Goal: Task Accomplishment & Management: Use online tool/utility

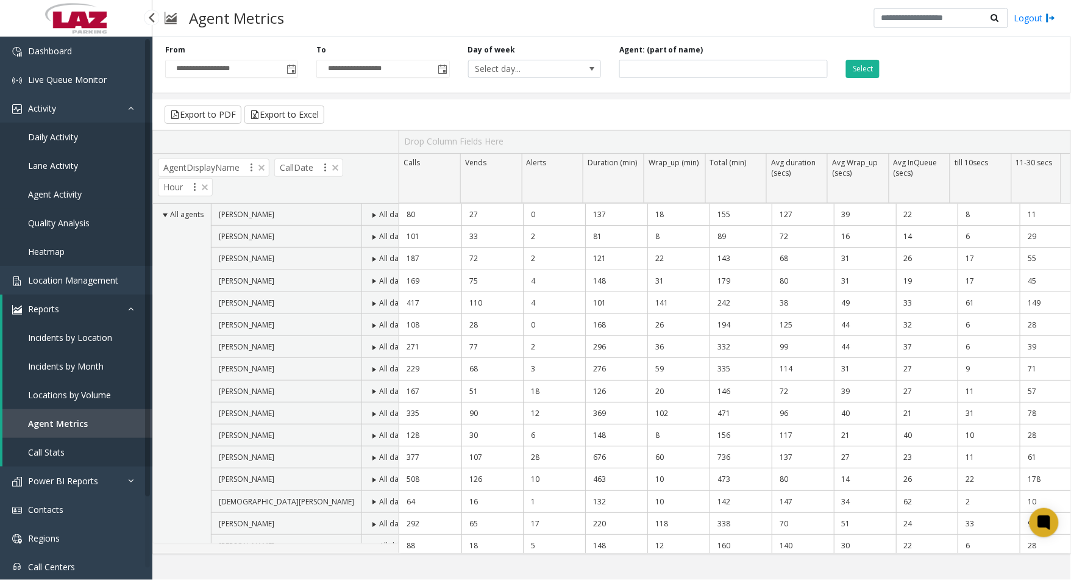
click at [63, 191] on span "Agent Activity" at bounding box center [55, 194] width 54 height 12
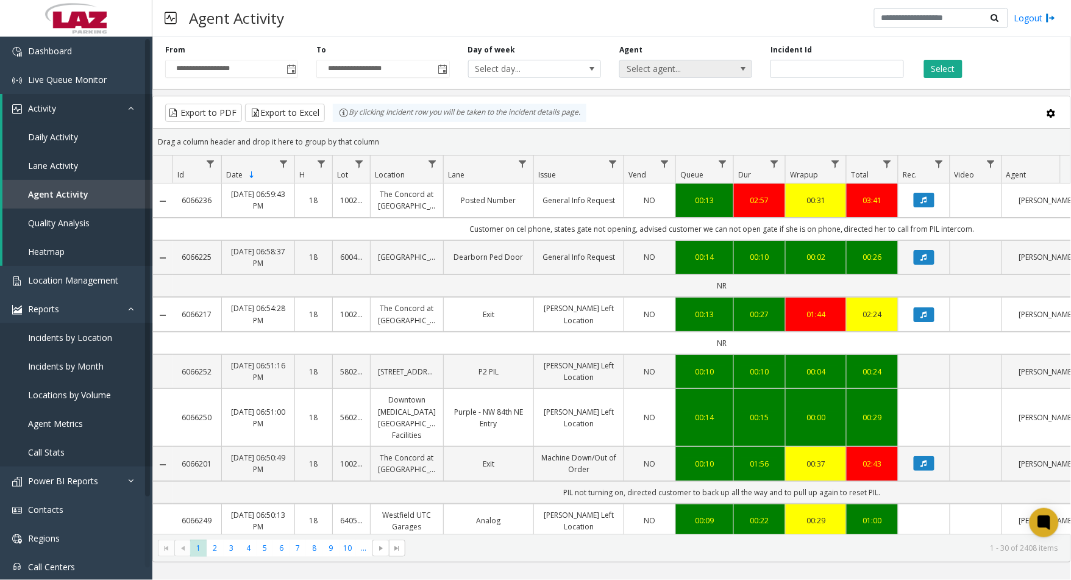
click at [729, 77] on span "Select agent..." at bounding box center [685, 69] width 133 height 18
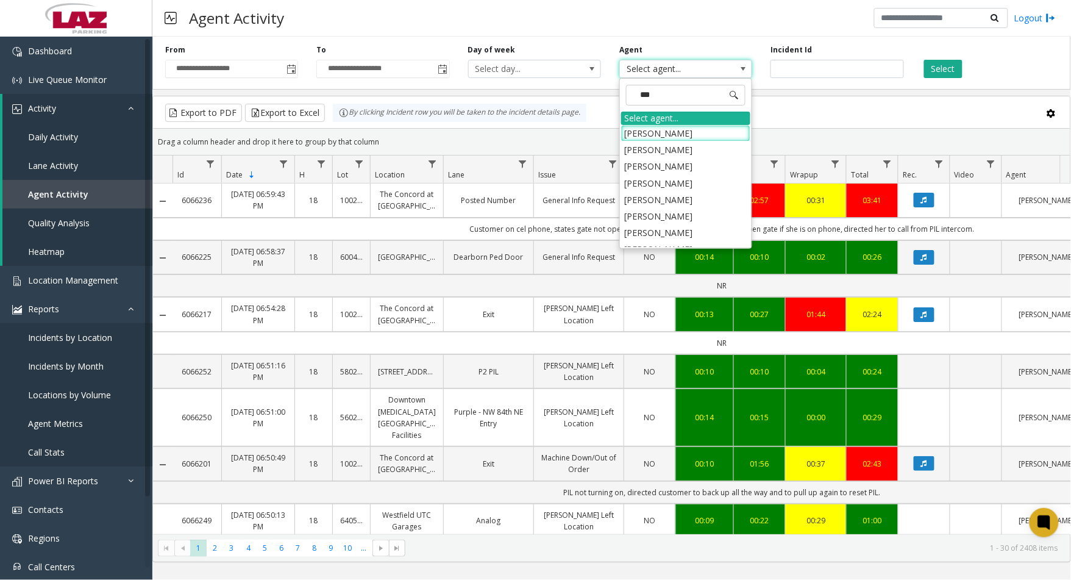
type input "****"
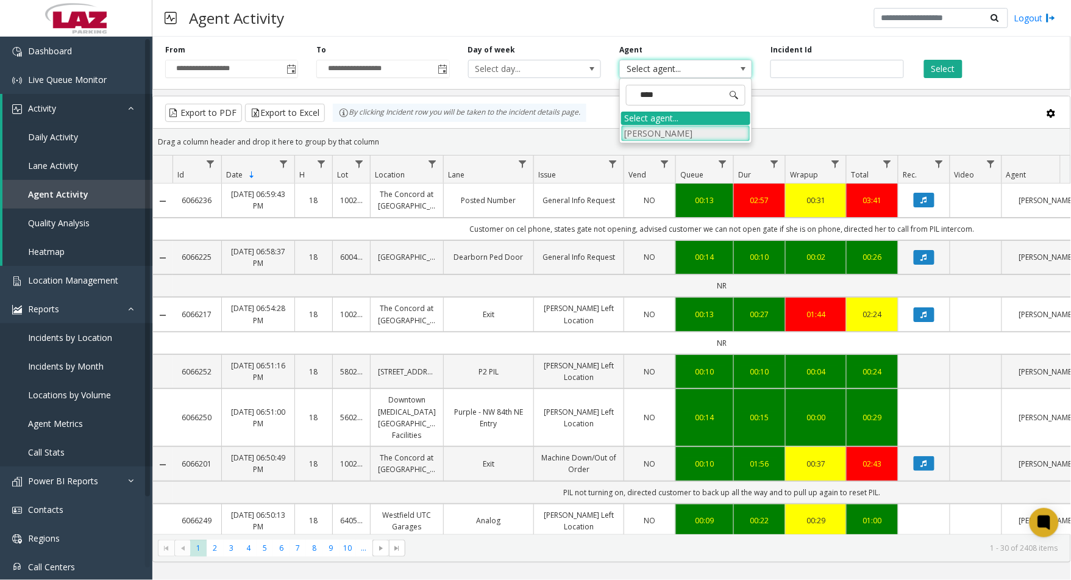
click at [693, 132] on li "[PERSON_NAME]" at bounding box center [685, 133] width 129 height 16
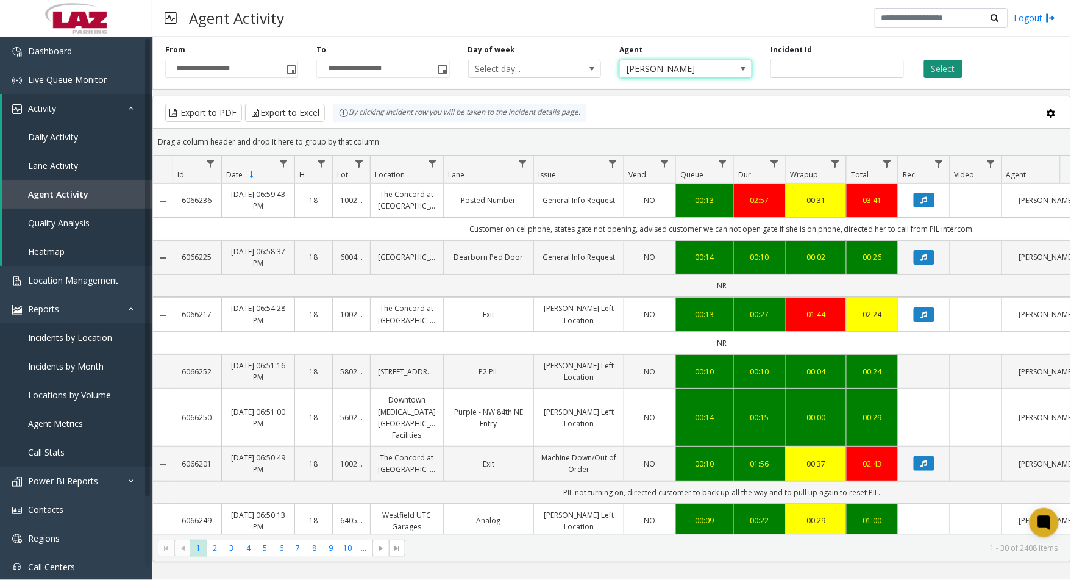
click at [953, 68] on button "Select" at bounding box center [943, 69] width 38 height 18
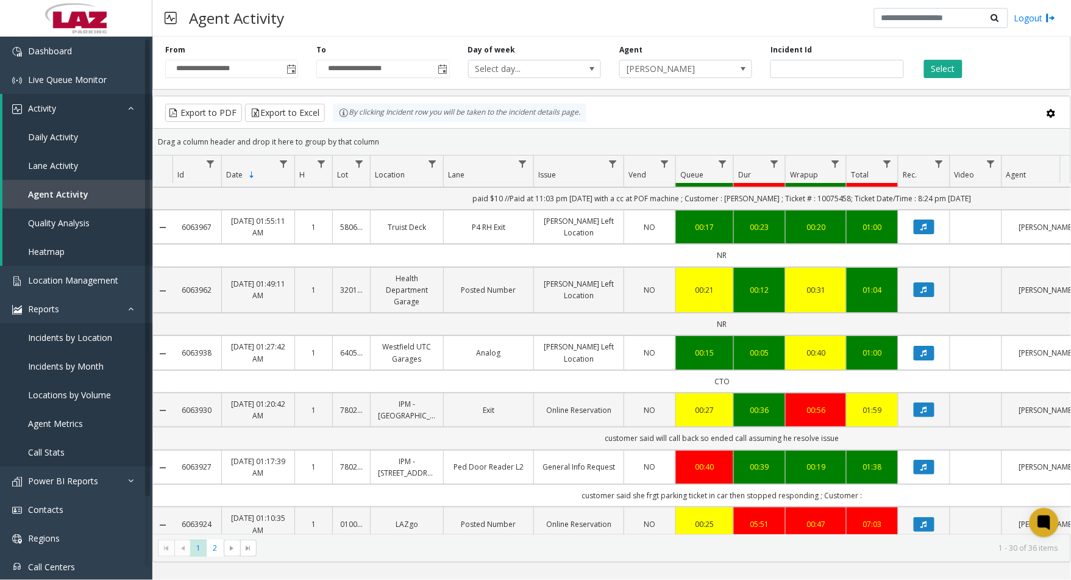
scroll to position [1400, 0]
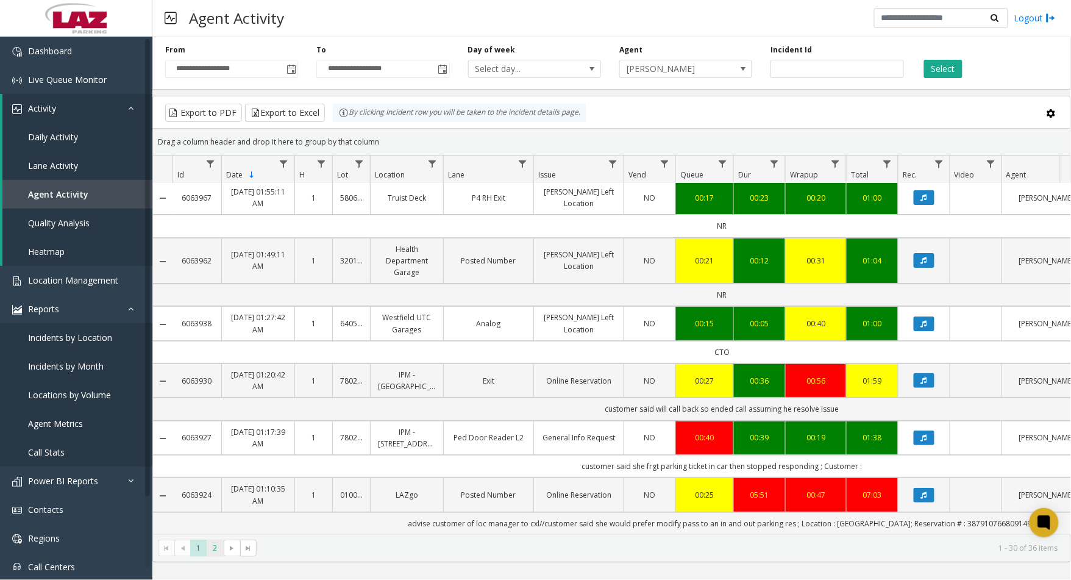
click at [212, 543] on span "2" at bounding box center [215, 548] width 16 height 16
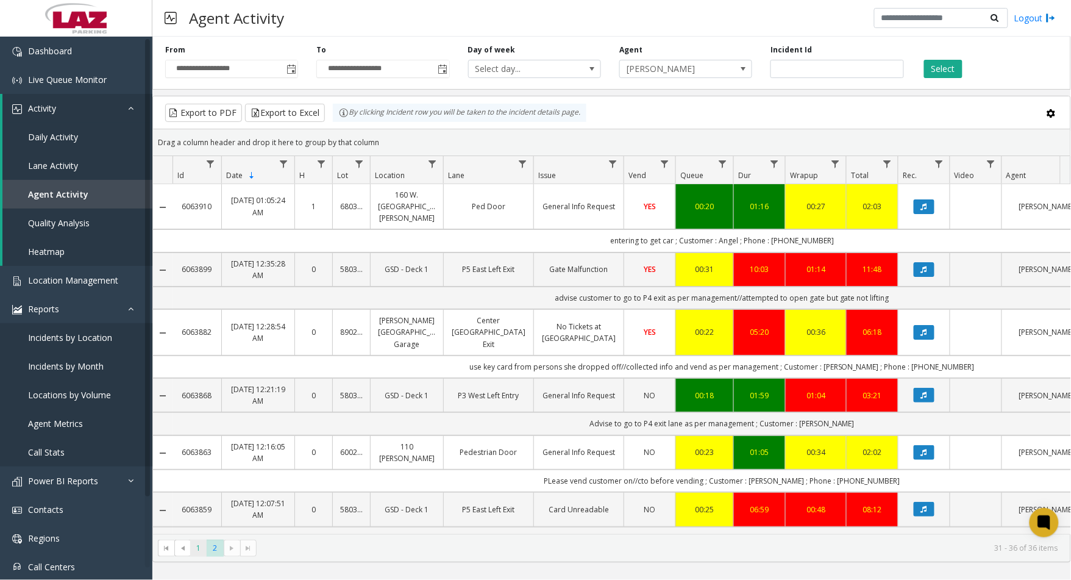
click at [201, 546] on span "1" at bounding box center [198, 548] width 16 height 16
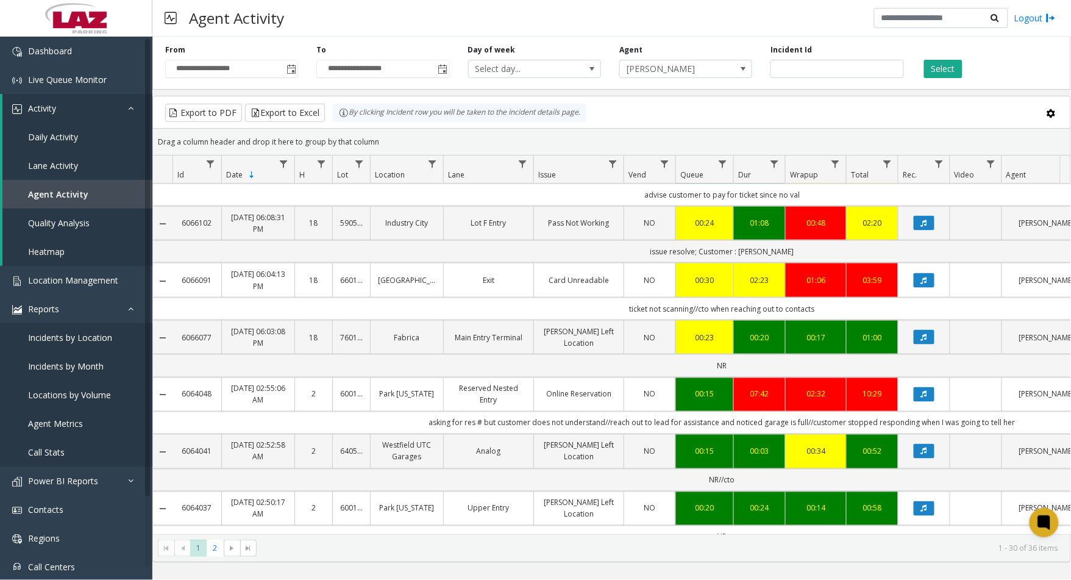
scroll to position [474, 0]
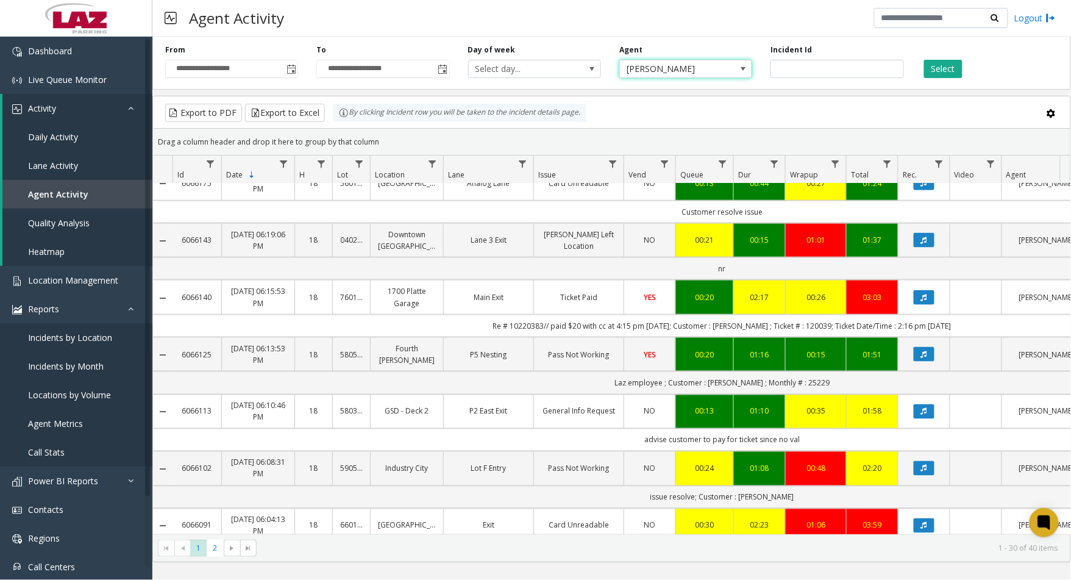
click at [692, 73] on span "[PERSON_NAME]" at bounding box center [672, 68] width 105 height 17
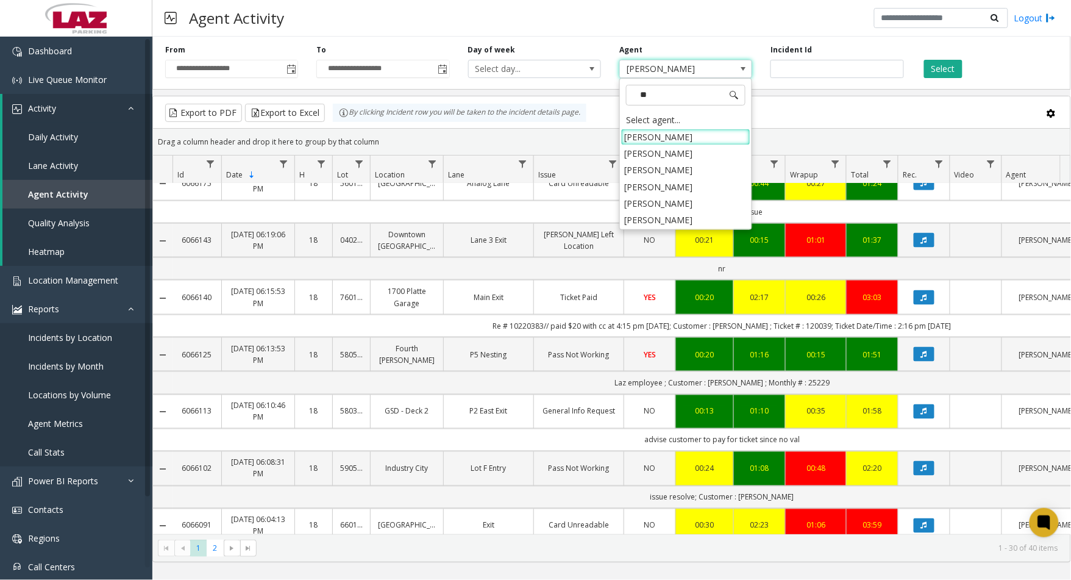
scroll to position [0, 0]
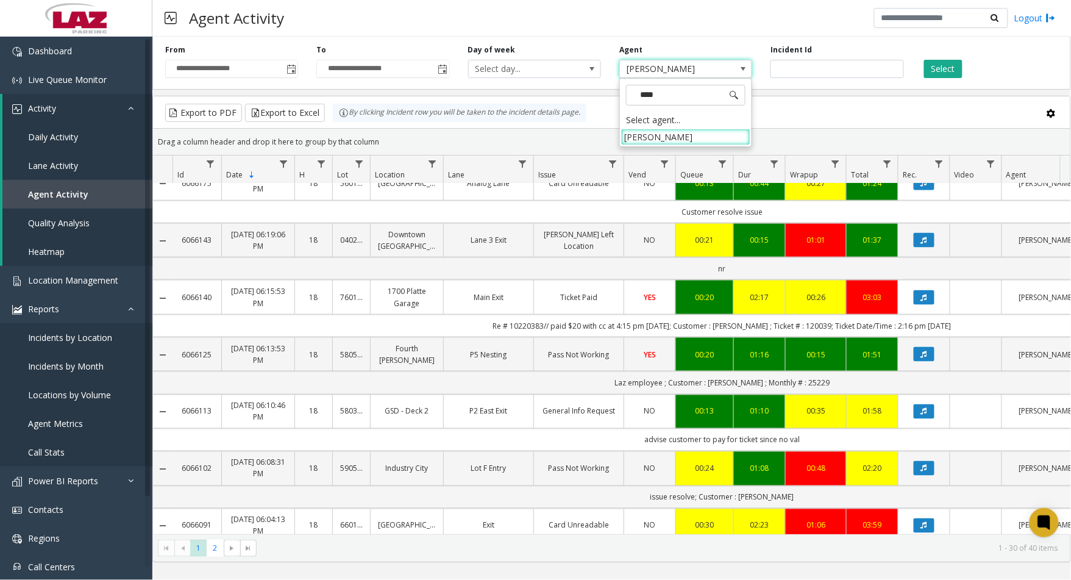
type input "****"
drag, startPoint x: 692, startPoint y: 73, endPoint x: 957, endPoint y: 68, distance: 265.3
click at [957, 68] on button "Select" at bounding box center [943, 69] width 38 height 18
click at [290, 71] on span "Toggle popup" at bounding box center [292, 70] width 10 height 10
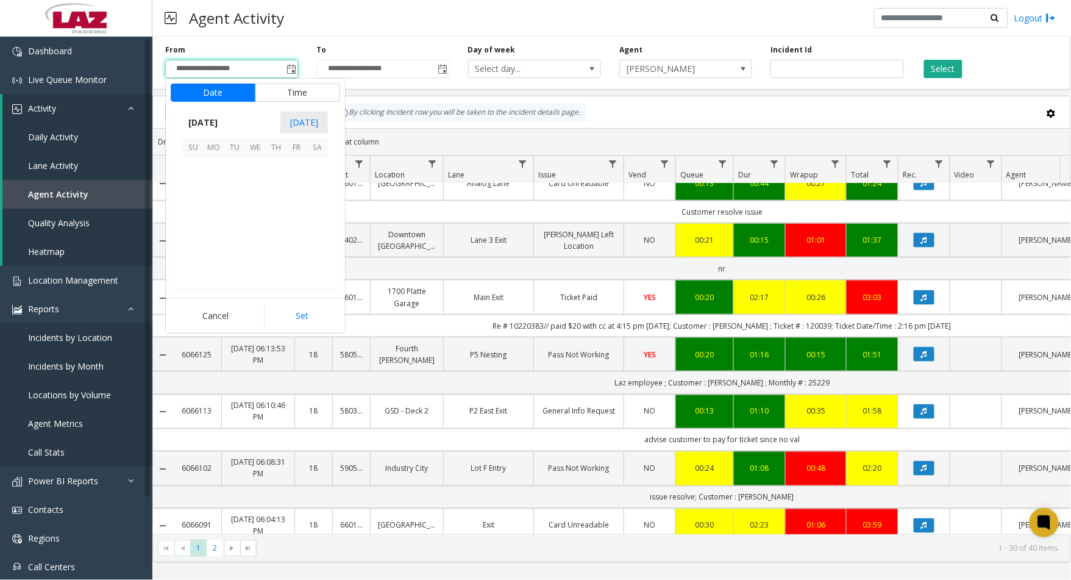
scroll to position [218635, 0]
click at [258, 235] on span "20" at bounding box center [255, 229] width 21 height 21
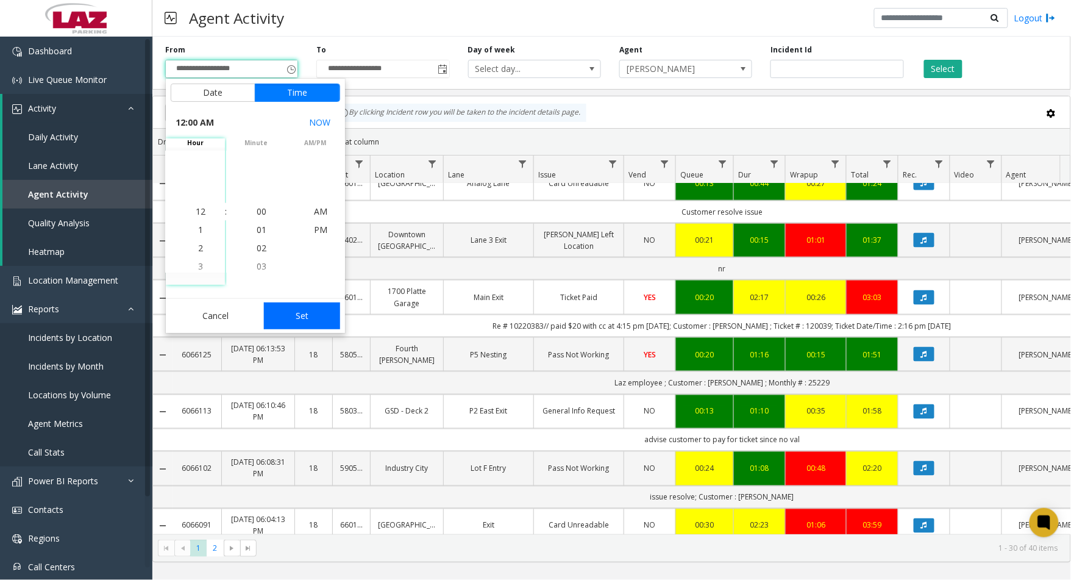
click at [307, 316] on button "Set" at bounding box center [302, 315] width 77 height 27
type input "**********"
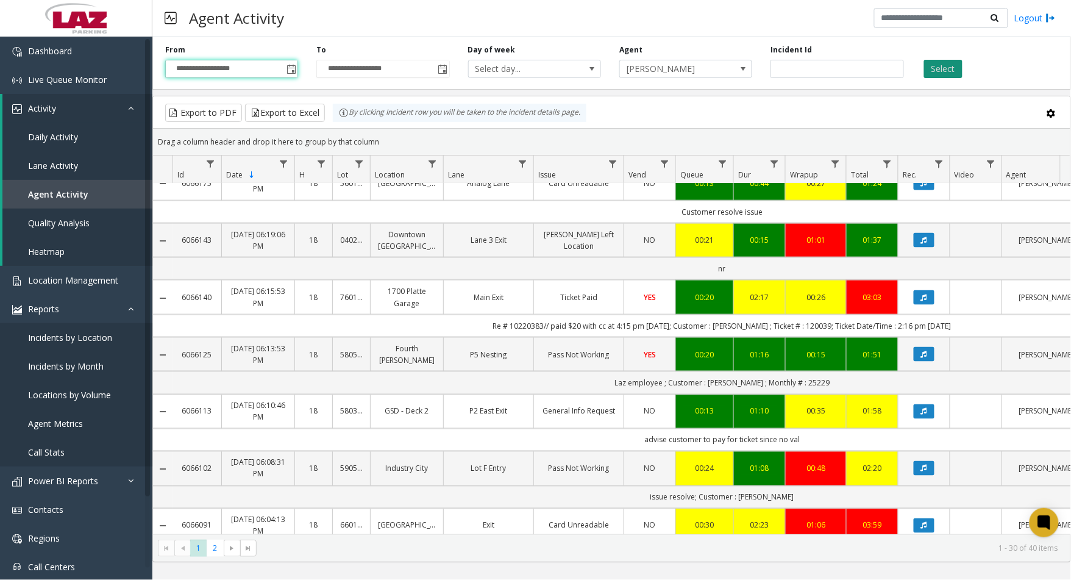
click at [949, 68] on button "Select" at bounding box center [943, 69] width 38 height 18
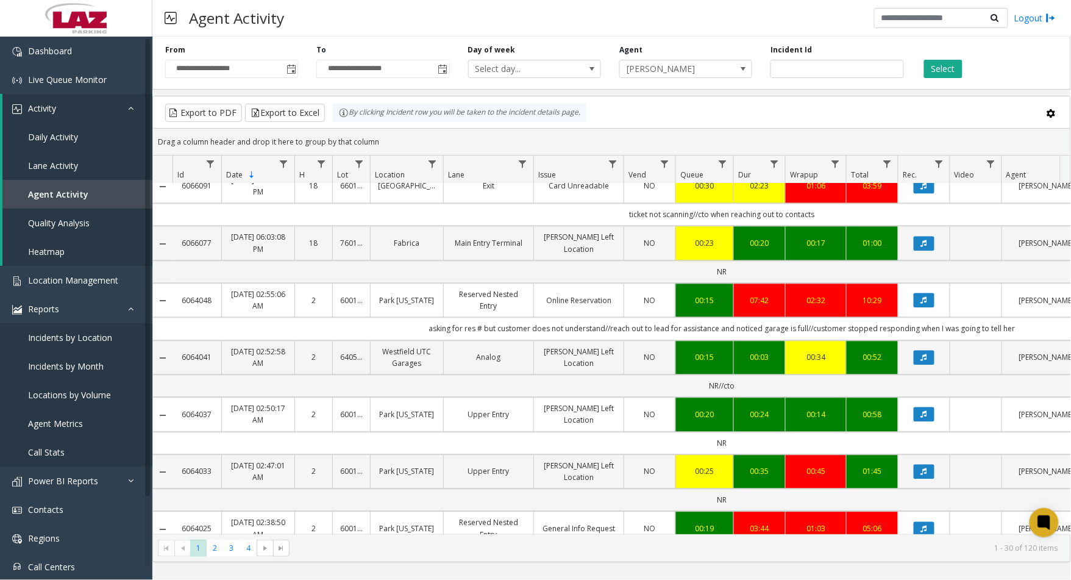
scroll to position [745, 0]
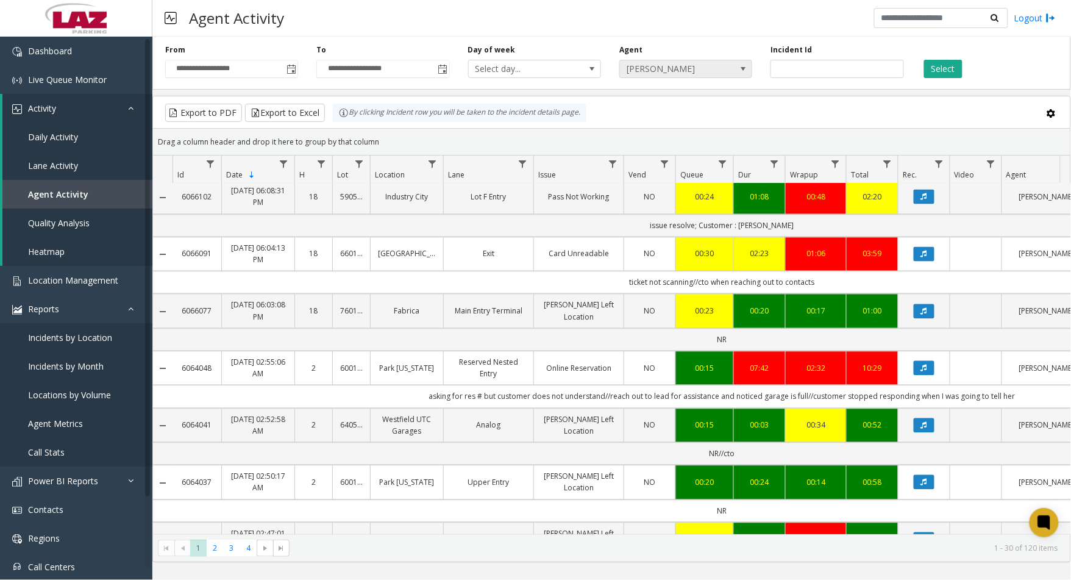
click at [699, 65] on span "[PERSON_NAME]" at bounding box center [672, 68] width 105 height 17
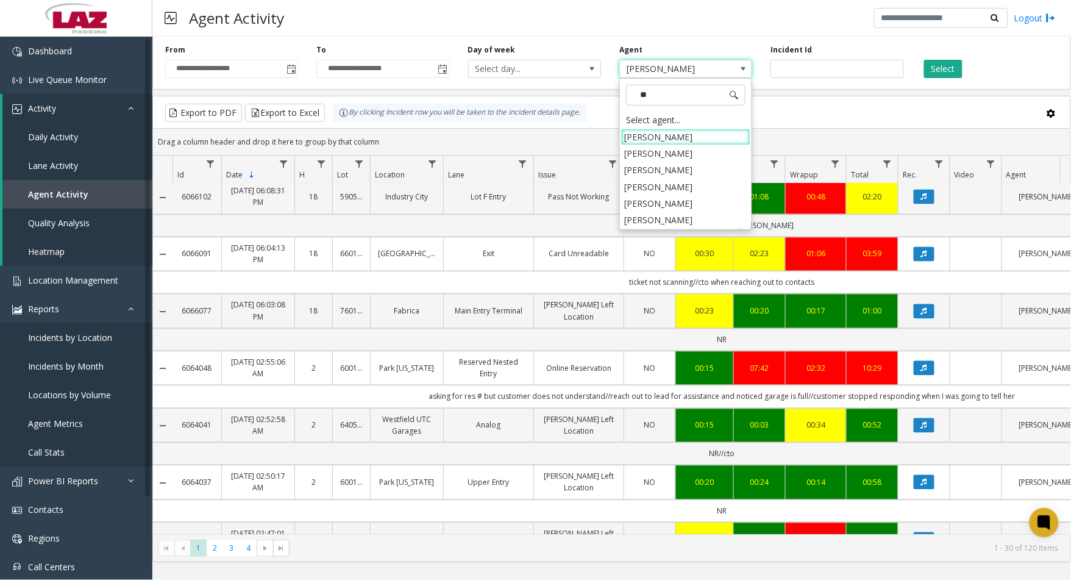
scroll to position [0, 0]
type input "***"
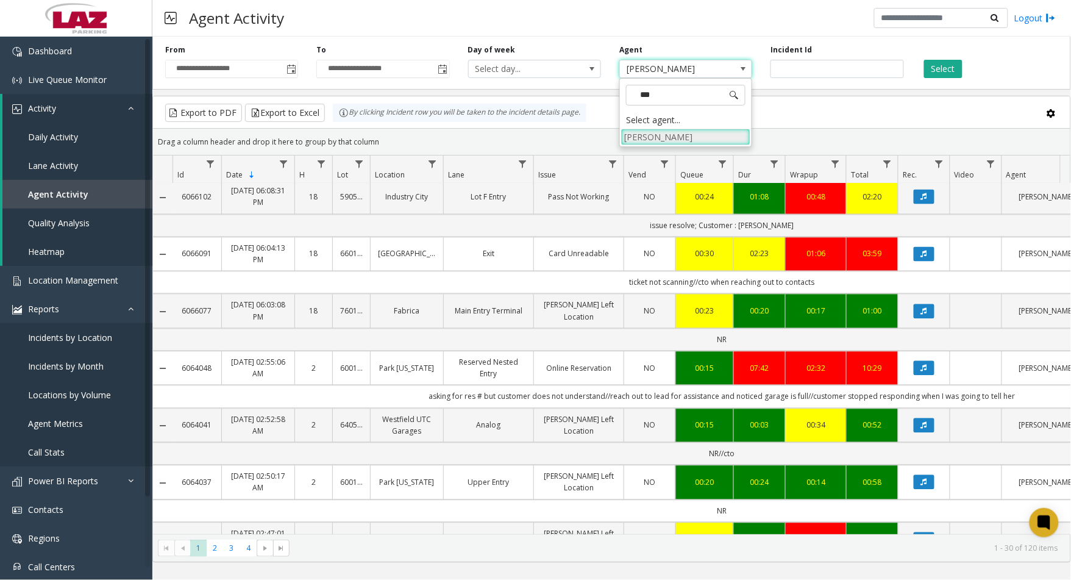
click at [663, 141] on li "[PERSON_NAME]" at bounding box center [685, 137] width 129 height 16
click at [940, 70] on button "Select" at bounding box center [943, 69] width 38 height 18
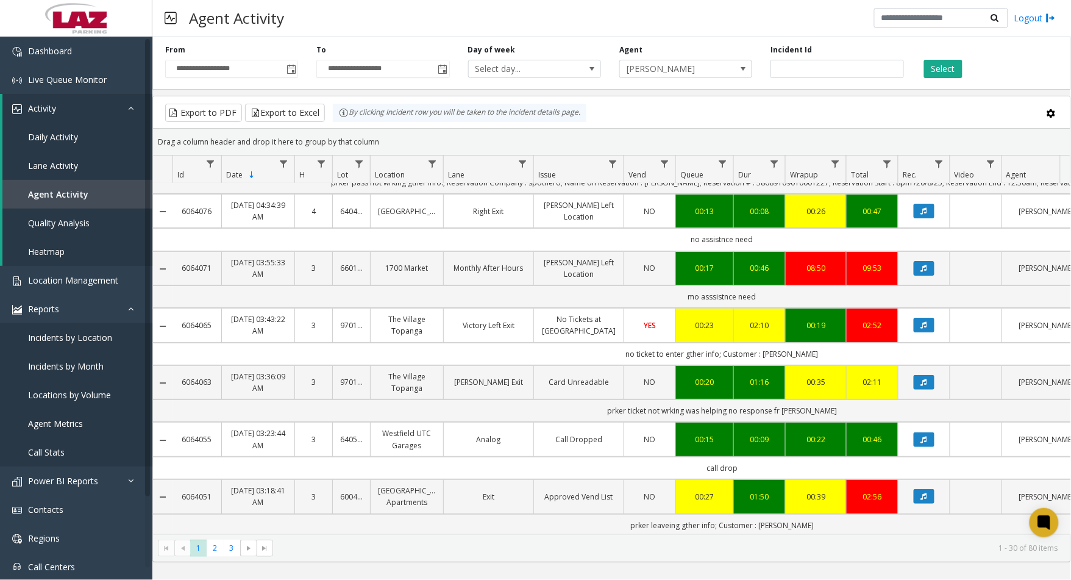
scroll to position [1366, 0]
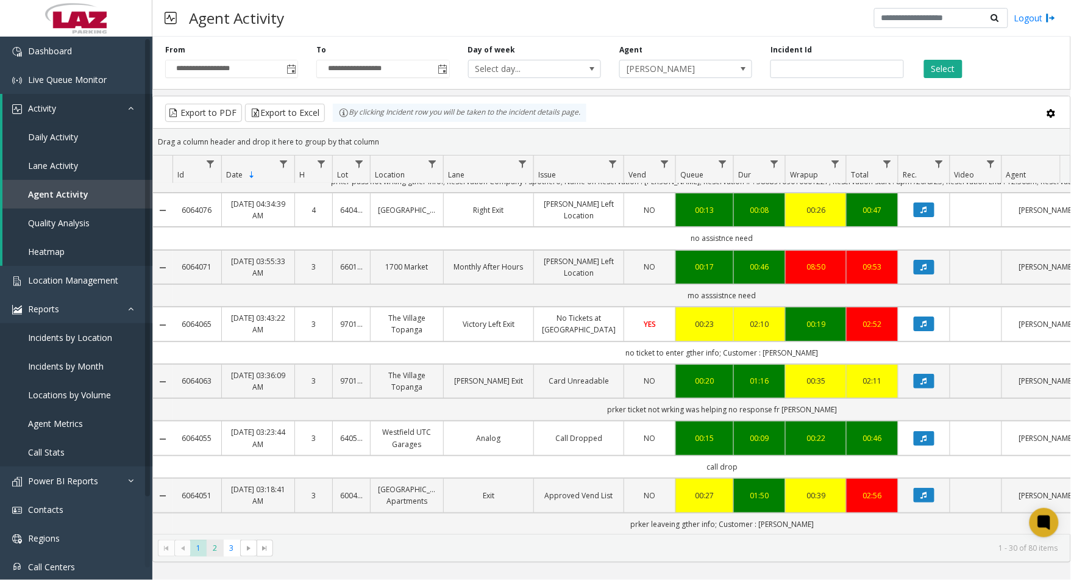
click at [216, 552] on span "2" at bounding box center [215, 548] width 16 height 16
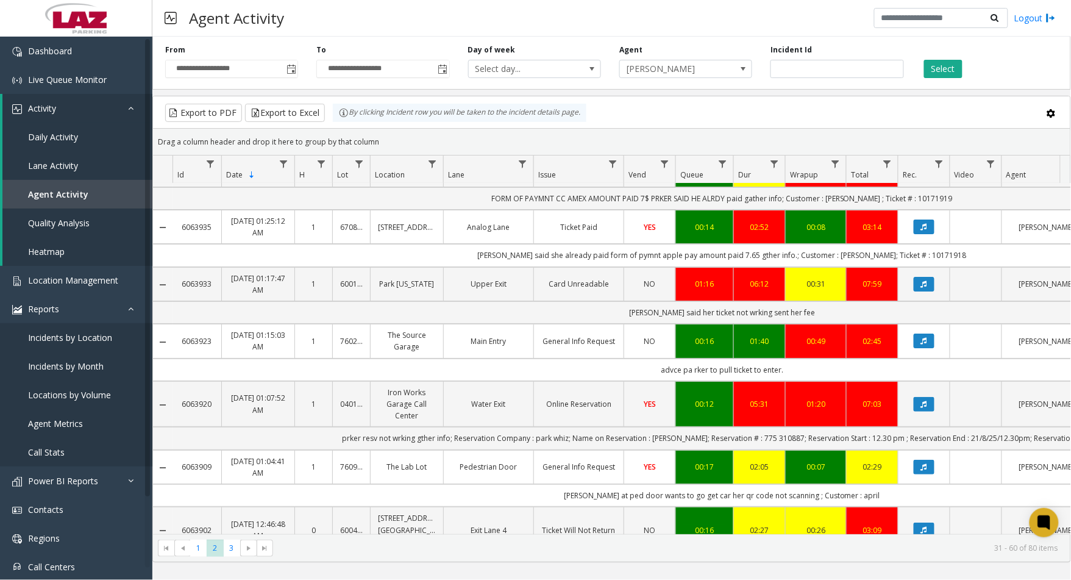
scroll to position [1400, 0]
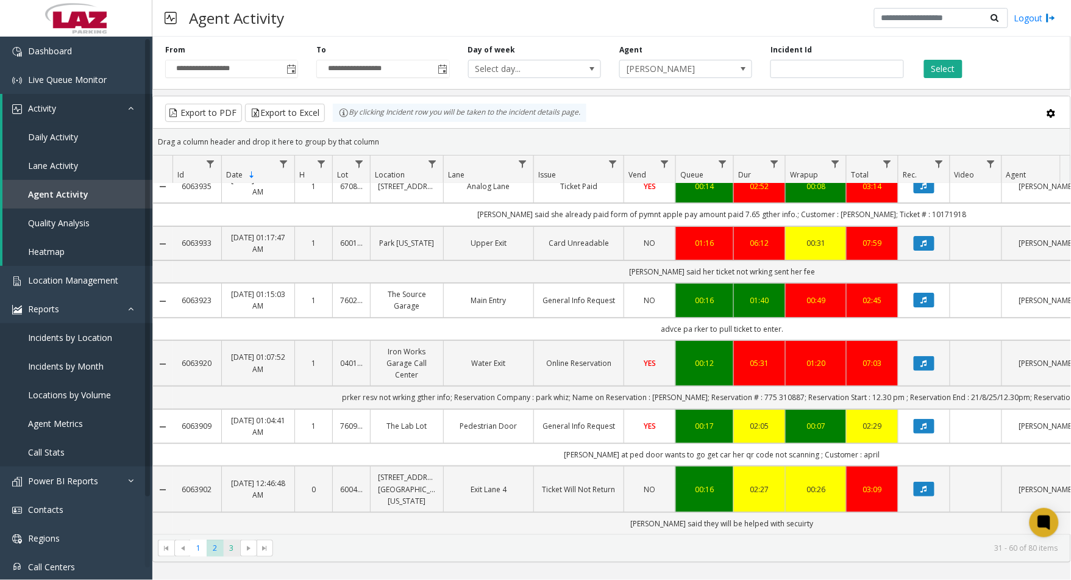
click at [224, 540] on span "3" at bounding box center [232, 548] width 16 height 16
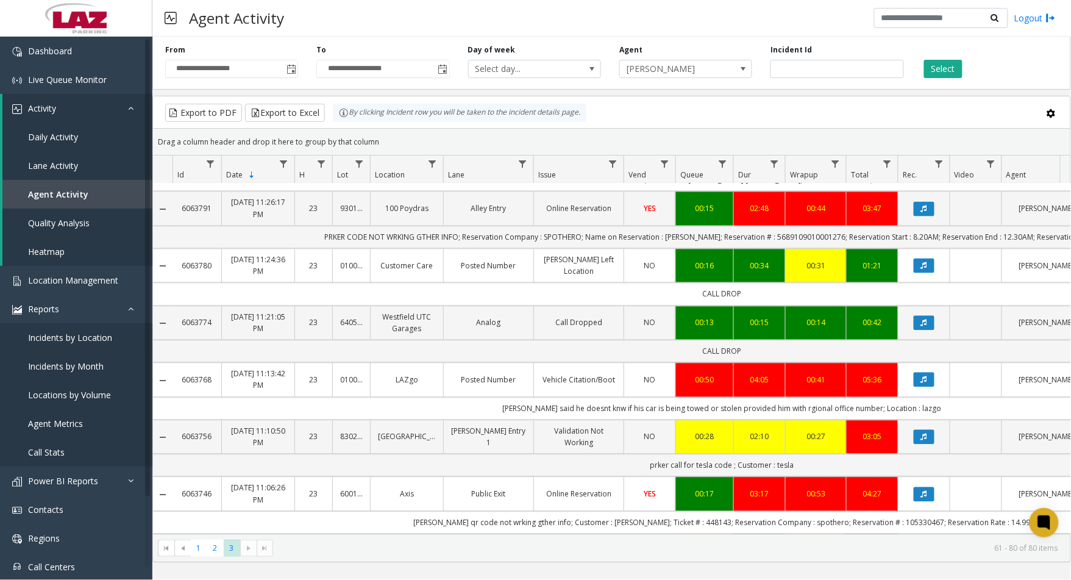
scroll to position [805, 0]
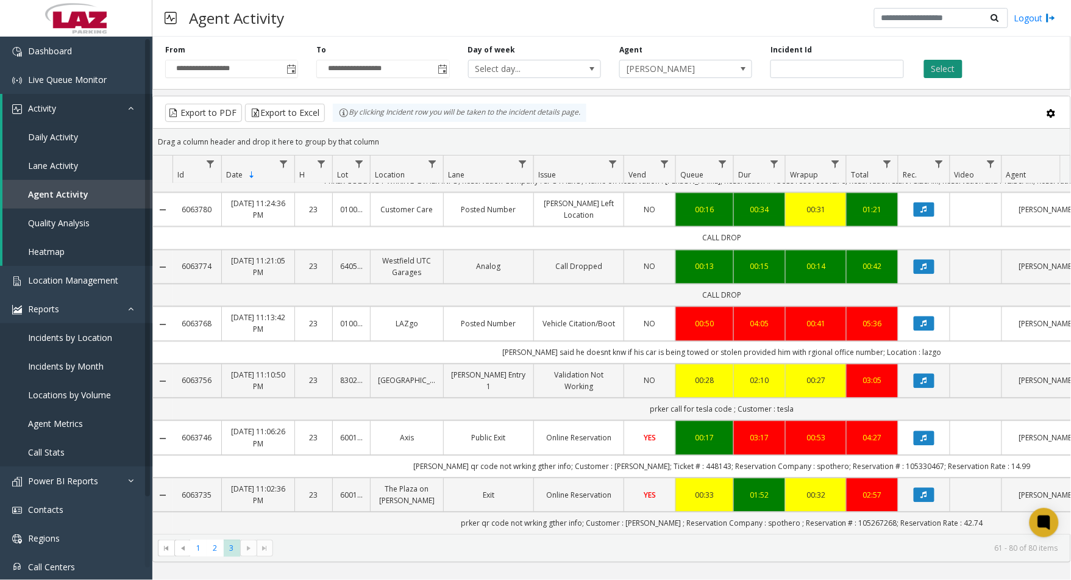
click at [946, 77] on button "Select" at bounding box center [943, 69] width 38 height 18
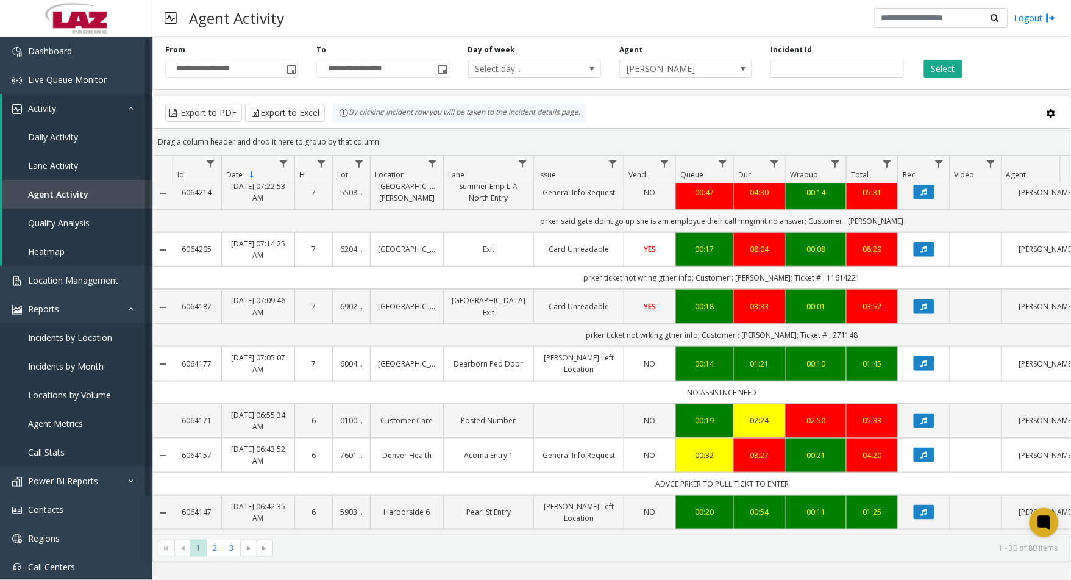
scroll to position [203, 0]
